Goal: Information Seeking & Learning: Learn about a topic

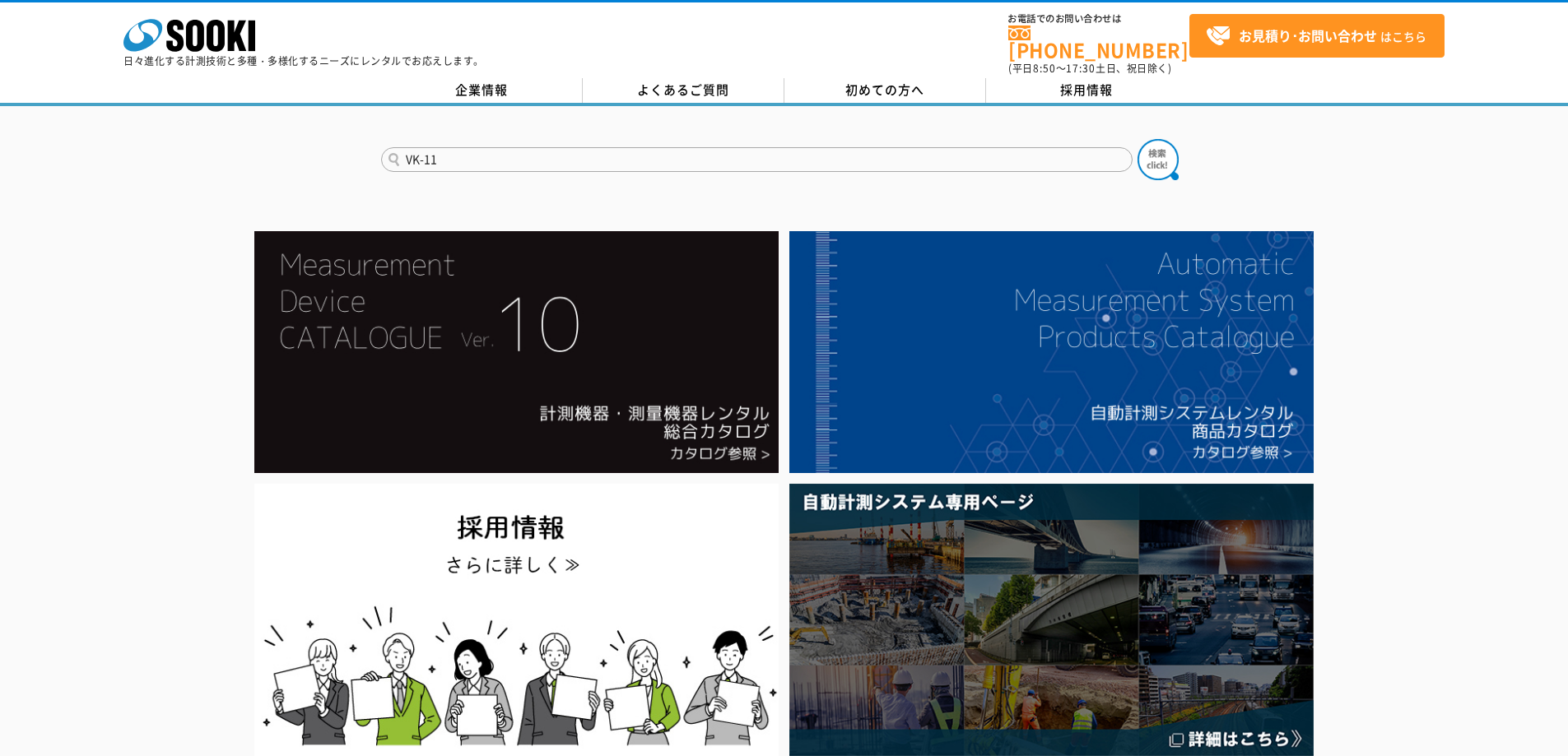
type input "VK-11"
click at [1137, 139] on button at bounding box center [1157, 159] width 41 height 41
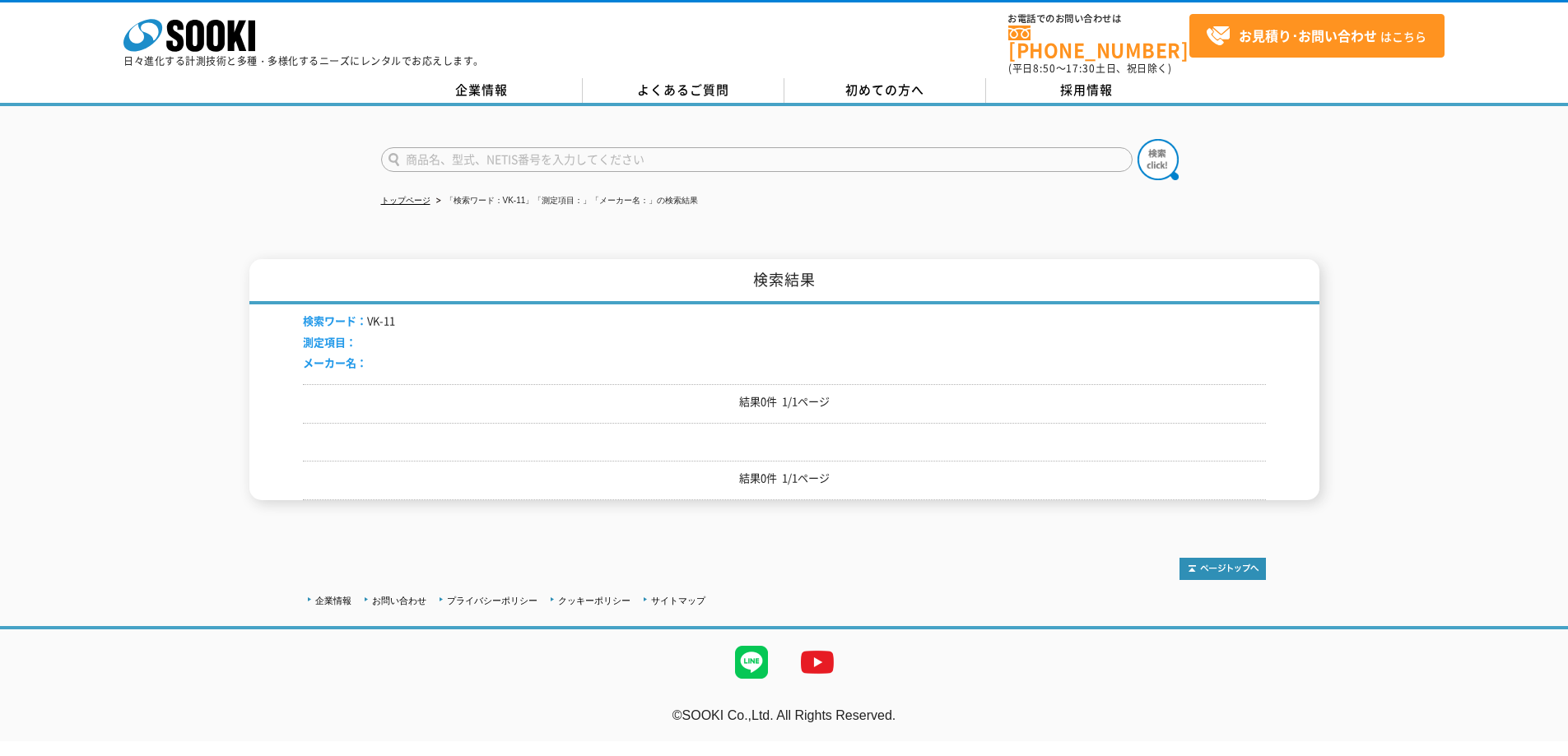
click at [513, 158] on input "text" at bounding box center [756, 160] width 751 height 25
type input "回転灯"
click at [1137, 139] on button at bounding box center [1157, 159] width 41 height 41
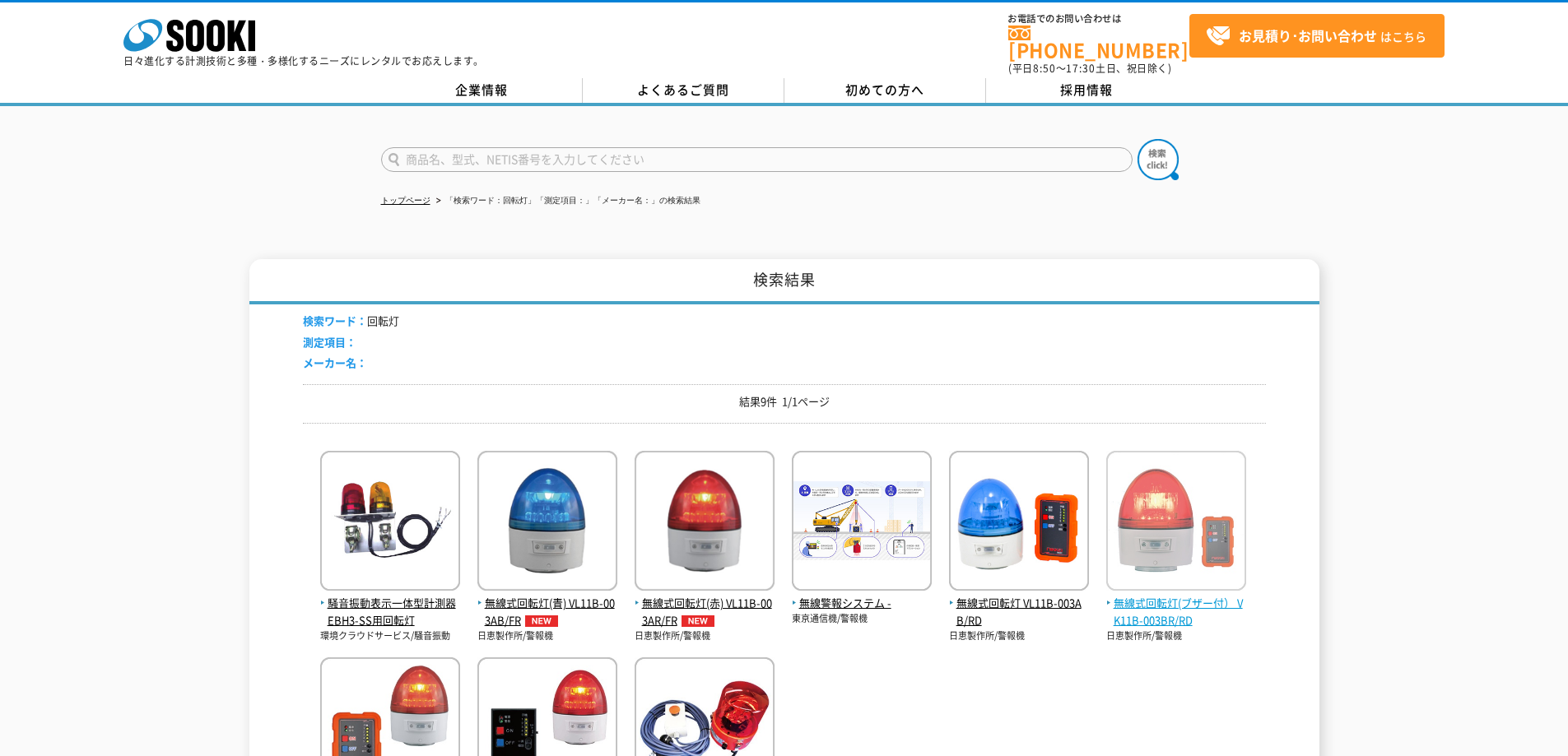
click at [1179, 549] on img at bounding box center [1176, 523] width 140 height 144
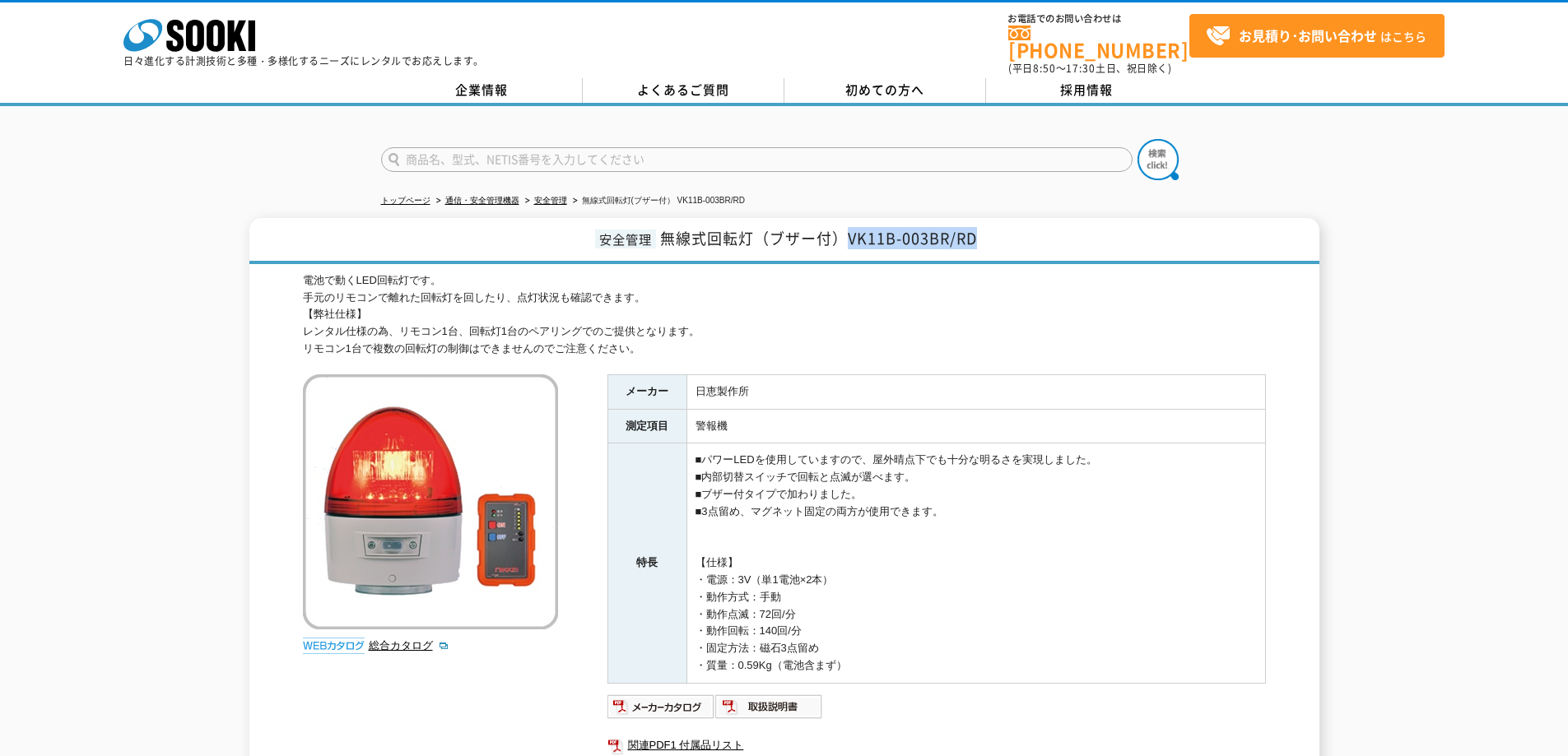
drag, startPoint x: 849, startPoint y: 225, endPoint x: 987, endPoint y: 225, distance: 138.0
click at [987, 225] on h1 "安全管理 無線式回転灯（ブザー付）VK11B-003BR/RD" at bounding box center [784, 241] width 1070 height 46
copy span "VK11B-003BR/RD"
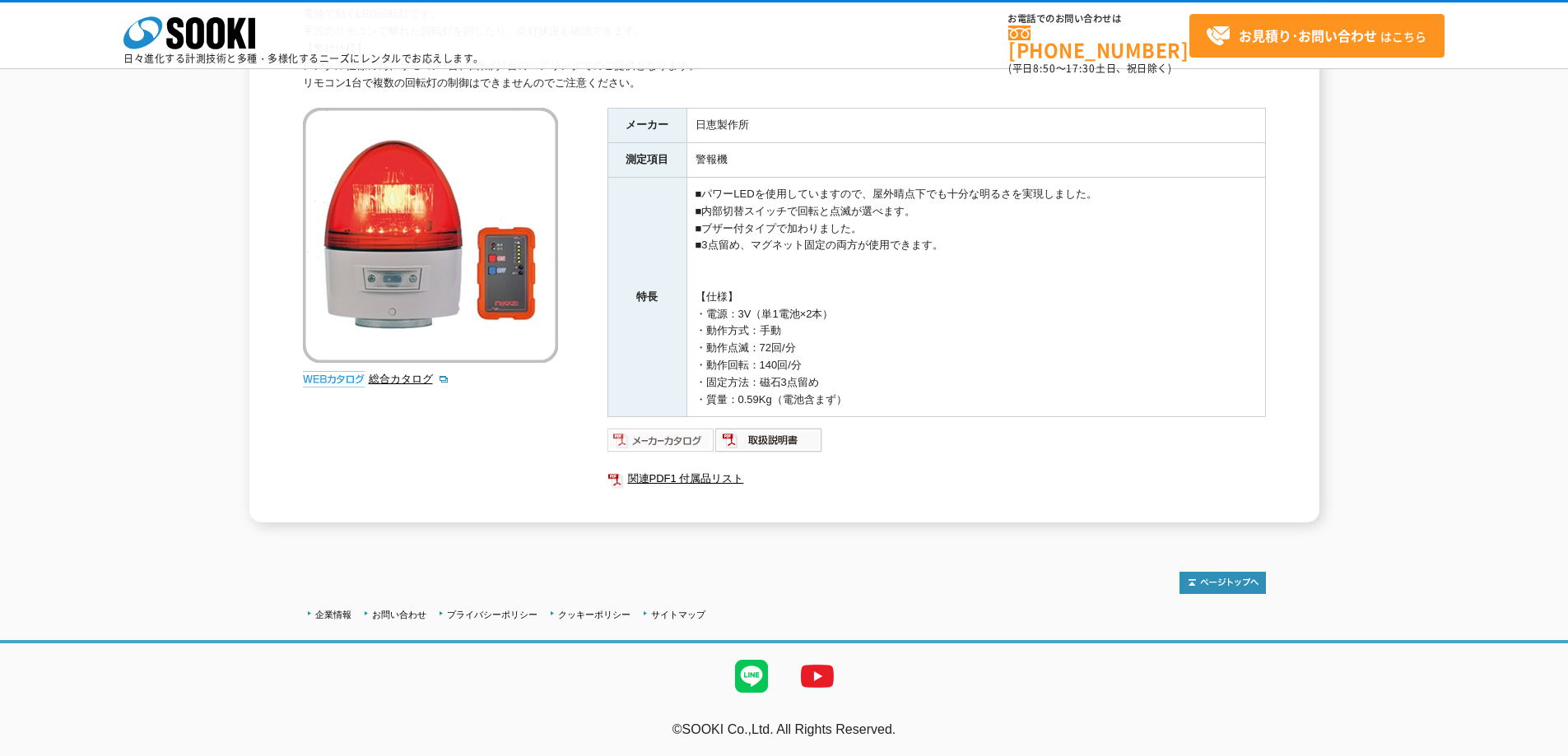
click at [694, 444] on img at bounding box center [661, 440] width 108 height 27
click at [747, 435] on img at bounding box center [769, 440] width 108 height 27
click at [418, 378] on link "総合カタログ" at bounding box center [408, 378] width 81 height 13
